Goal: Transaction & Acquisition: Purchase product/service

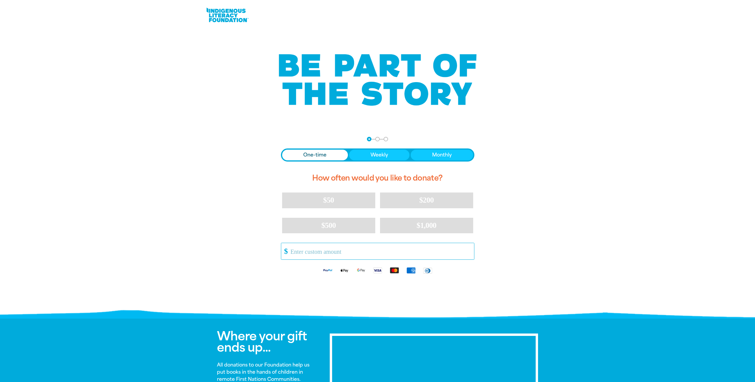
click at [325, 255] on input "Other Amount" at bounding box center [380, 251] width 188 height 16
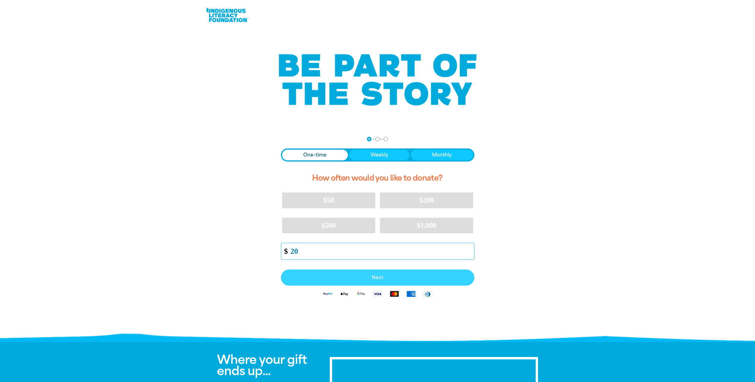
type input "20"
click at [384, 276] on span "Next" at bounding box center [378, 277] width 180 height 5
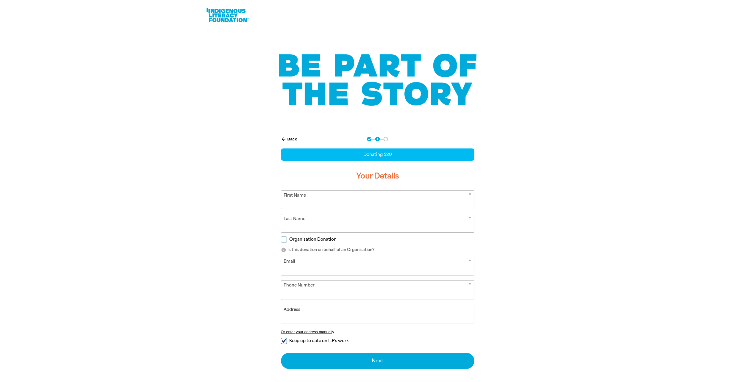
select select "AU"
click at [354, 203] on input "First Name" at bounding box center [377, 200] width 193 height 18
type input "[PERSON_NAME]"
click at [285, 241] on input "Organisation Donation" at bounding box center [284, 240] width 6 height 6
checkbox input "true"
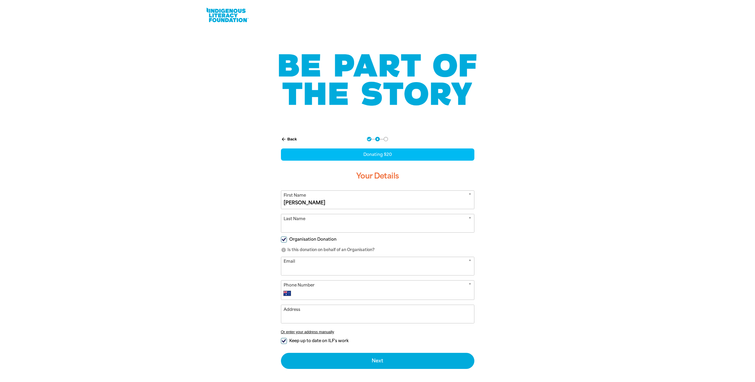
select select "AU"
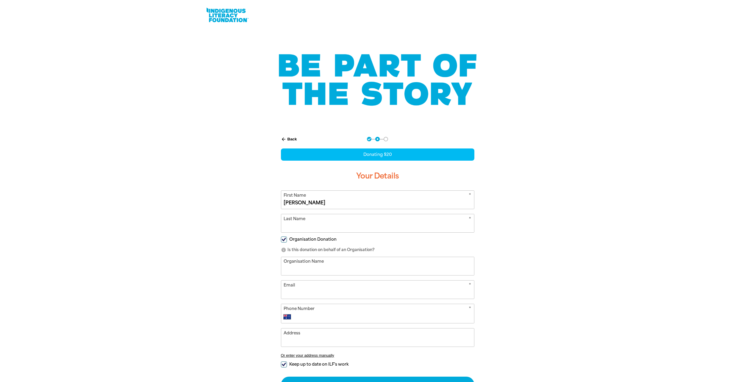
click at [302, 265] on input "Organisation Name" at bounding box center [377, 266] width 193 height 18
type input "[GEOGRAPHIC_DATA]"
click at [310, 226] on input "Last Name" at bounding box center [377, 223] width 193 height 18
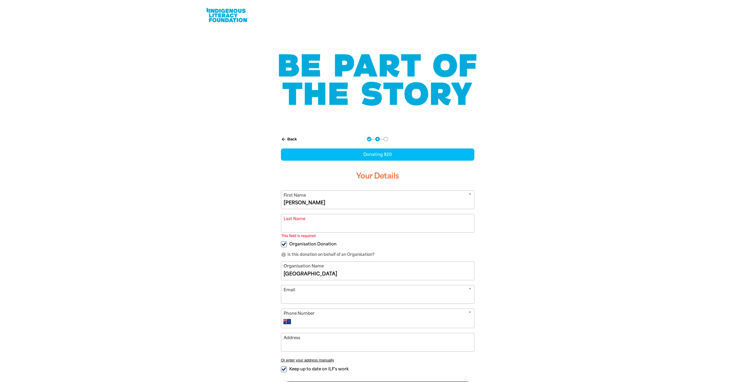
drag, startPoint x: 340, startPoint y: 203, endPoint x: 175, endPoint y: 186, distance: 165.7
click at [176, 187] on section "arrow_back Back Step 1 Step 2 Step 3 Donating $20 Your Details * First Name [PE…" at bounding box center [377, 282] width 755 height 305
type input "Don"
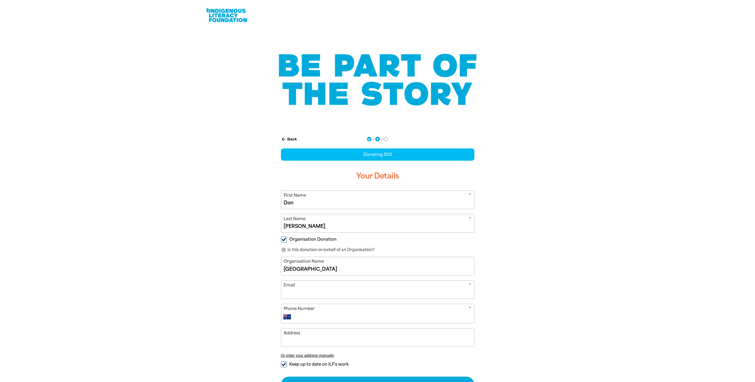
type input "[PERSON_NAME]"
click at [261, 232] on div "arrow_back Back Step 1 Step 2 Step 3 Donating $20 Your Details * First Name [PE…" at bounding box center [377, 280] width 357 height 300
click at [311, 293] on input "Email" at bounding box center [377, 290] width 193 height 18
click at [281, 377] on button "Next chevron_right" at bounding box center [378, 385] width 194 height 16
type input "[EMAIL_ADDRESS][PERSON_NAME][DOMAIN_NAME]"
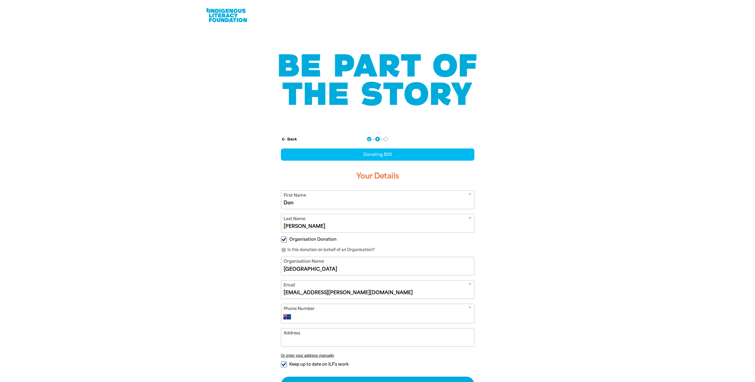
click at [314, 318] on input "Phone Number" at bounding box center [384, 316] width 176 height 7
type input "0479 090 302"
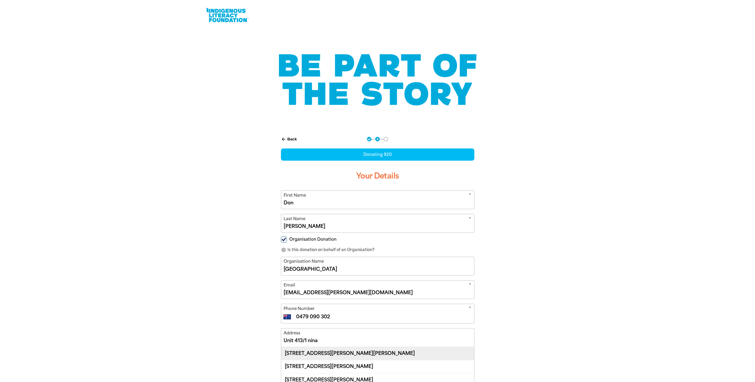
click at [364, 355] on div "[STREET_ADDRESS][PERSON_NAME][PERSON_NAME]" at bounding box center [377, 353] width 193 height 13
type input "[STREET_ADDRESS][PERSON_NAME][PERSON_NAME]"
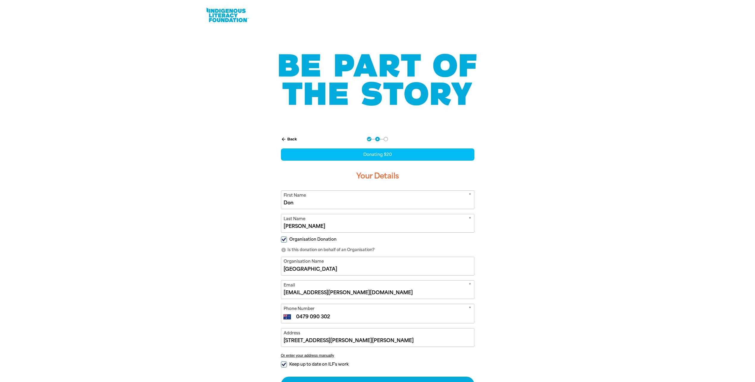
click at [286, 139] on button "arrow_back Back" at bounding box center [289, 139] width 21 height 10
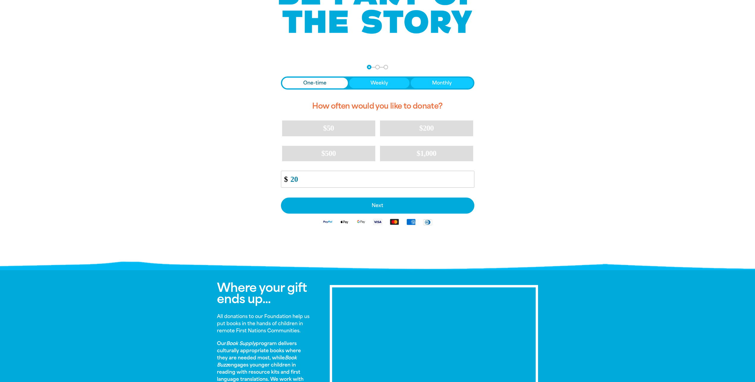
scroll to position [74, 0]
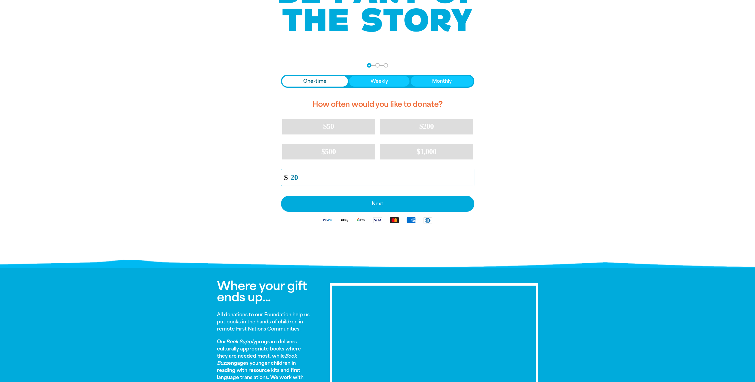
click at [294, 180] on input "20" at bounding box center [380, 177] width 188 height 16
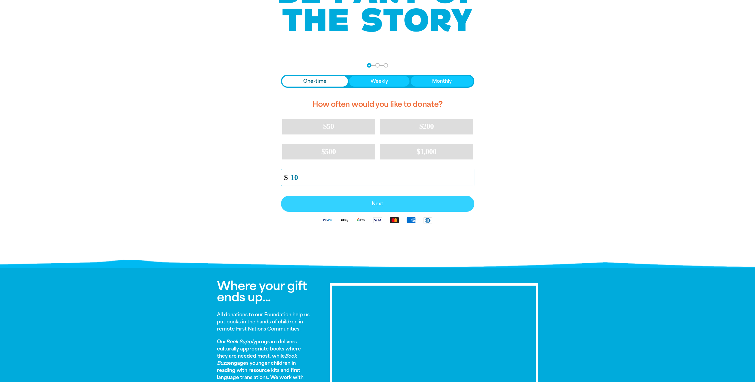
type input "10"
click at [325, 199] on button "Next" at bounding box center [378, 204] width 194 height 16
select select "AU"
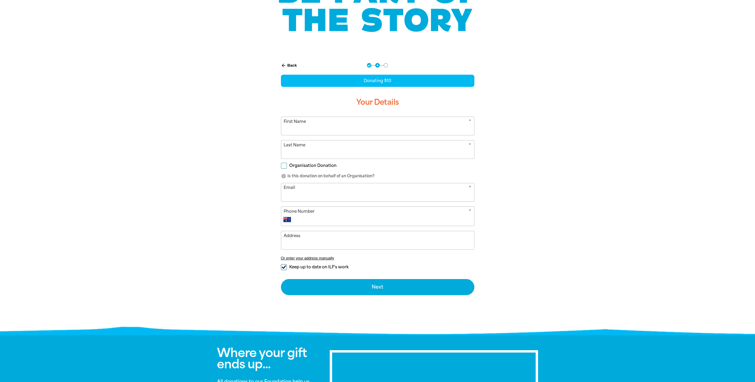
click at [311, 130] on input "First Name" at bounding box center [377, 126] width 193 height 18
type input "Don"
type input "[PERSON_NAME]"
type input "[EMAIL_ADDRESS][PERSON_NAME][DOMAIN_NAME]"
type input "0479 090 302"
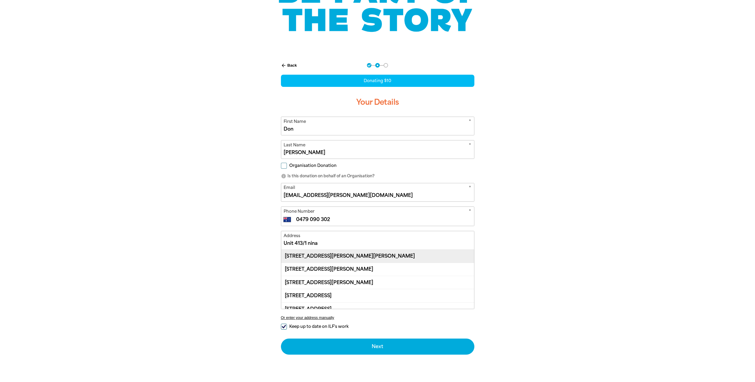
click at [339, 260] on div "[STREET_ADDRESS][PERSON_NAME][PERSON_NAME]" at bounding box center [377, 256] width 193 height 13
type input "[STREET_ADDRESS][PERSON_NAME][PERSON_NAME]"
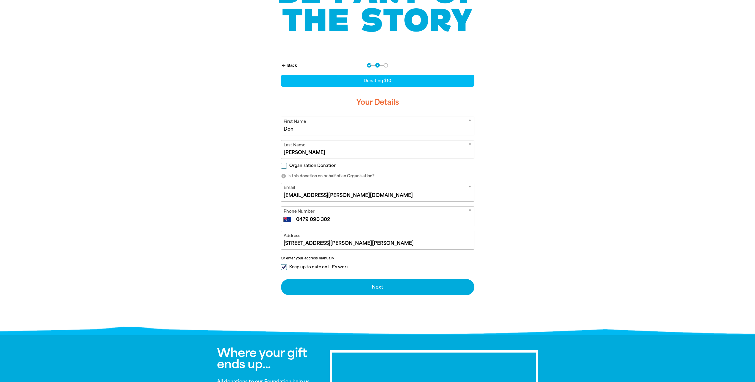
click at [283, 268] on input "Keep up to date on ILF's work" at bounding box center [284, 267] width 6 height 6
checkbox input "false"
click at [282, 166] on input "Organisation Donation" at bounding box center [284, 166] width 6 height 6
checkbox input "true"
select select "AU"
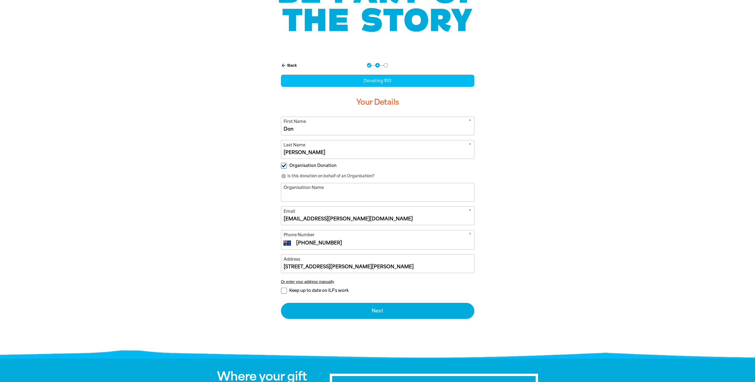
click at [308, 198] on input "Organisation Name" at bounding box center [377, 192] width 193 height 18
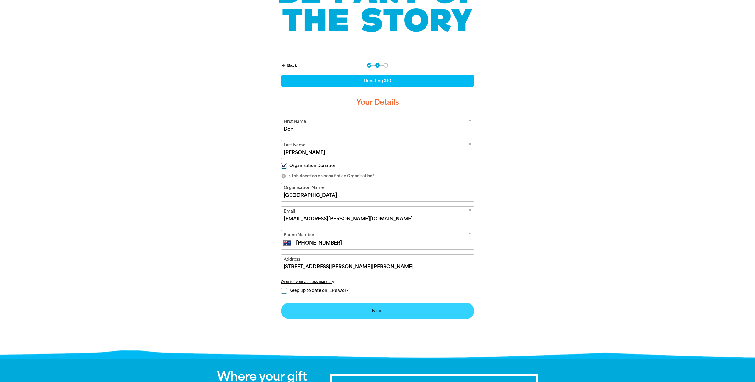
type input "[GEOGRAPHIC_DATA]"
click at [397, 310] on button "Next chevron_right" at bounding box center [378, 311] width 194 height 16
